Goal: Register for event/course

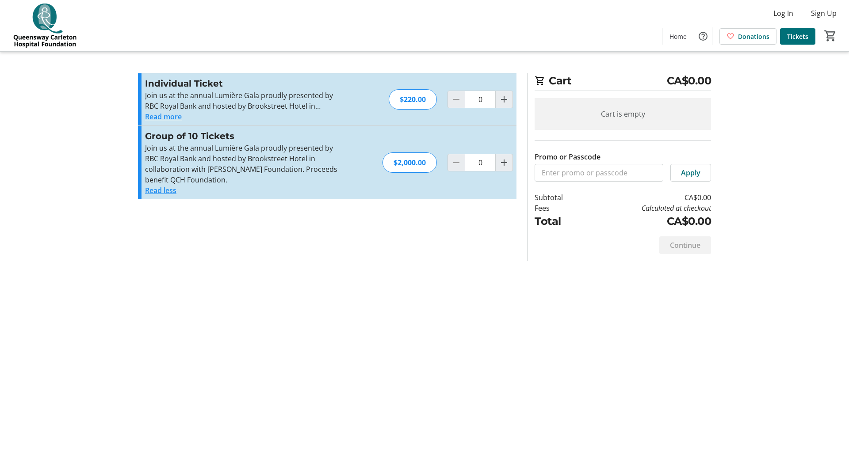
click at [161, 118] on button "Read more" at bounding box center [163, 116] width 37 height 11
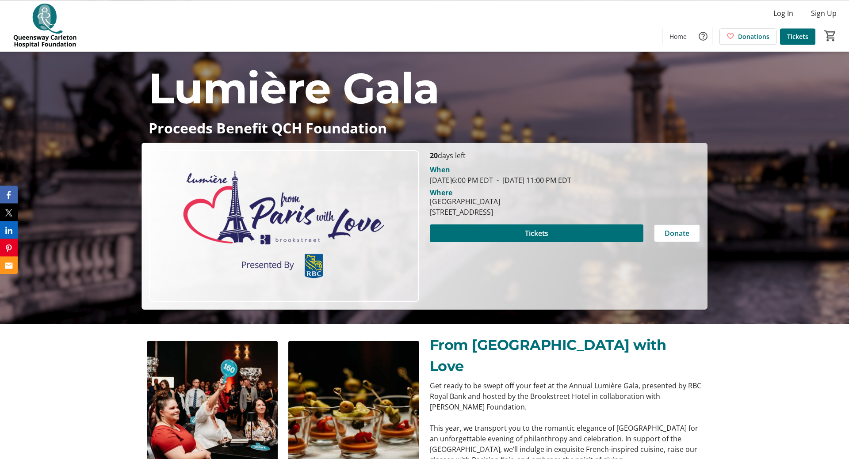
scroll to position [136, 0]
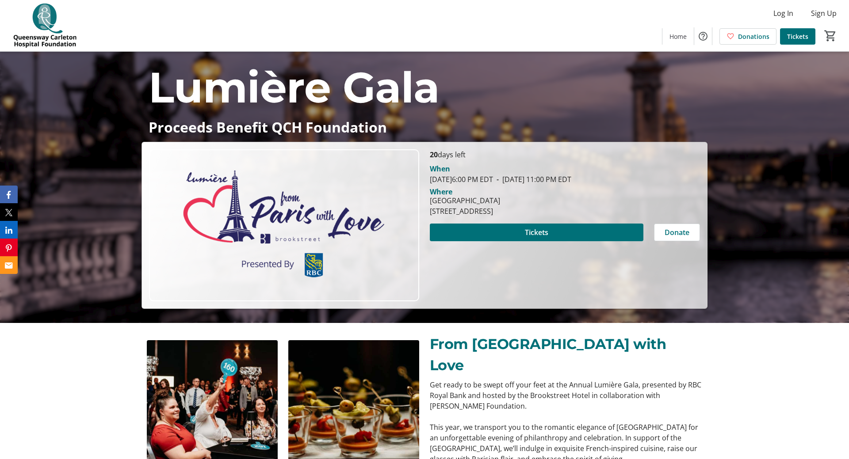
drag, startPoint x: 470, startPoint y: 182, endPoint x: 511, endPoint y: 180, distance: 41.1
click at [493, 180] on span "[DATE] 6:00 PM EDT" at bounding box center [461, 180] width 63 height 10
click at [536, 422] on p "This year, we transport you to the romantic elegance of [GEOGRAPHIC_DATA] for a…" at bounding box center [566, 443] width 272 height 42
click at [581, 422] on p "This year, we transport you to the romantic elegance of [GEOGRAPHIC_DATA] for a…" at bounding box center [566, 443] width 272 height 42
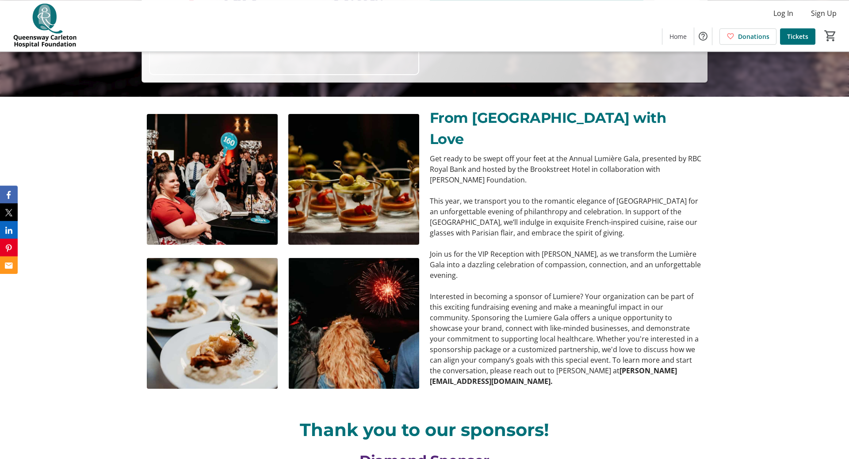
scroll to position [362, 0]
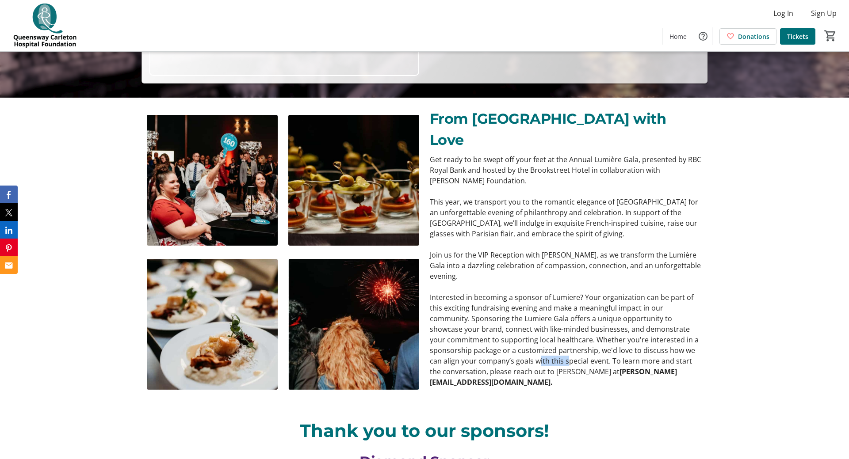
drag, startPoint x: 498, startPoint y: 340, endPoint x: 537, endPoint y: 340, distance: 38.5
click at [523, 340] on p "Interested in becoming a sponsor of Lumiere? Your organization can be part of t…" at bounding box center [566, 340] width 272 height 96
click at [539, 340] on p "Interested in becoming a sponsor of Lumiere? Your organization can be part of t…" at bounding box center [566, 340] width 272 height 96
click at [555, 319] on p "Interested in becoming a sponsor of Lumiere? Your organization can be part of t…" at bounding box center [566, 340] width 272 height 96
drag, startPoint x: 528, startPoint y: 328, endPoint x: 535, endPoint y: 328, distance: 7.1
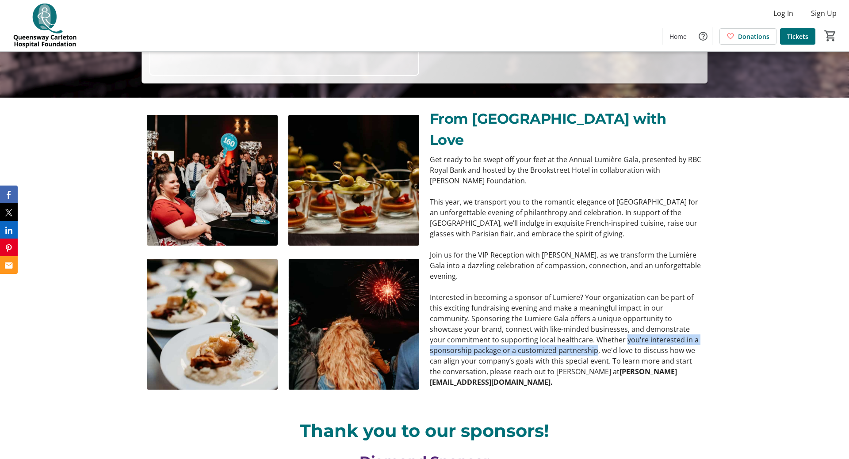
click at [499, 329] on p "Interested in becoming a sponsor of Lumiere? Your organization can be part of t…" at bounding box center [566, 340] width 272 height 96
drag, startPoint x: 584, startPoint y: 329, endPoint x: 592, endPoint y: 329, distance: 8.0
click at [592, 329] on p "Interested in becoming a sponsor of Lumiere? Your organization can be part of t…" at bounding box center [566, 340] width 272 height 96
click at [617, 329] on p "Interested in becoming a sponsor of Lumiere? Your organization can be part of t…" at bounding box center [566, 340] width 272 height 96
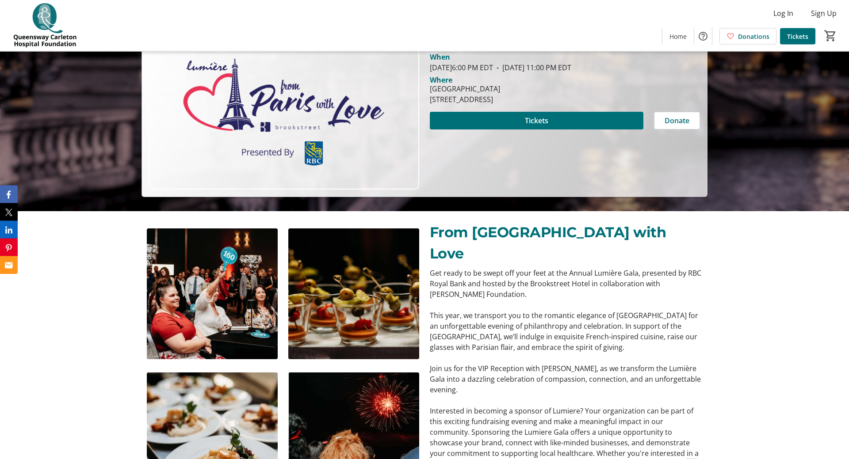
scroll to position [181, 0]
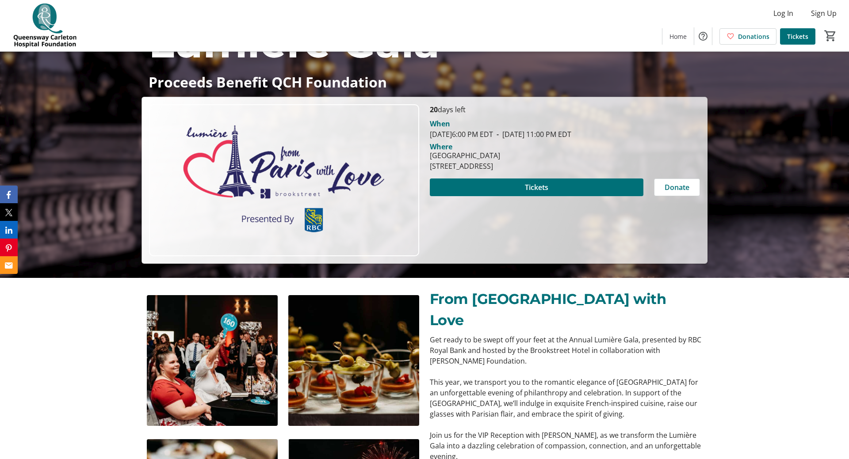
click at [168, 364] on img at bounding box center [212, 360] width 131 height 131
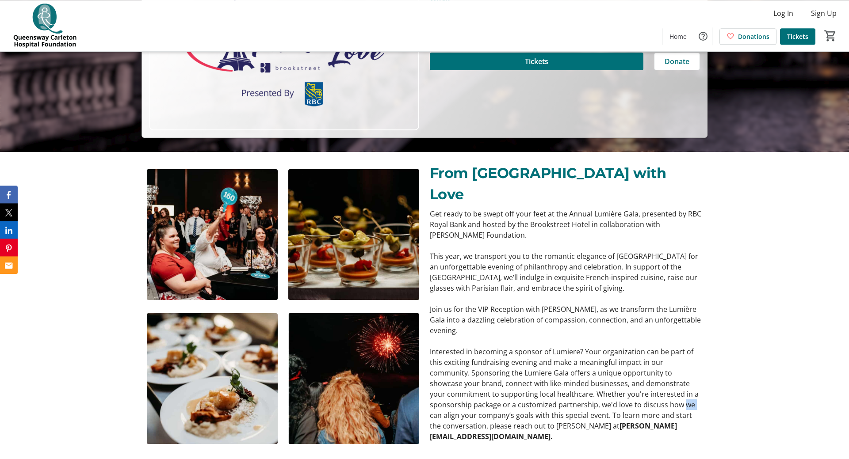
scroll to position [317, 0]
